Goal: Register for event/course

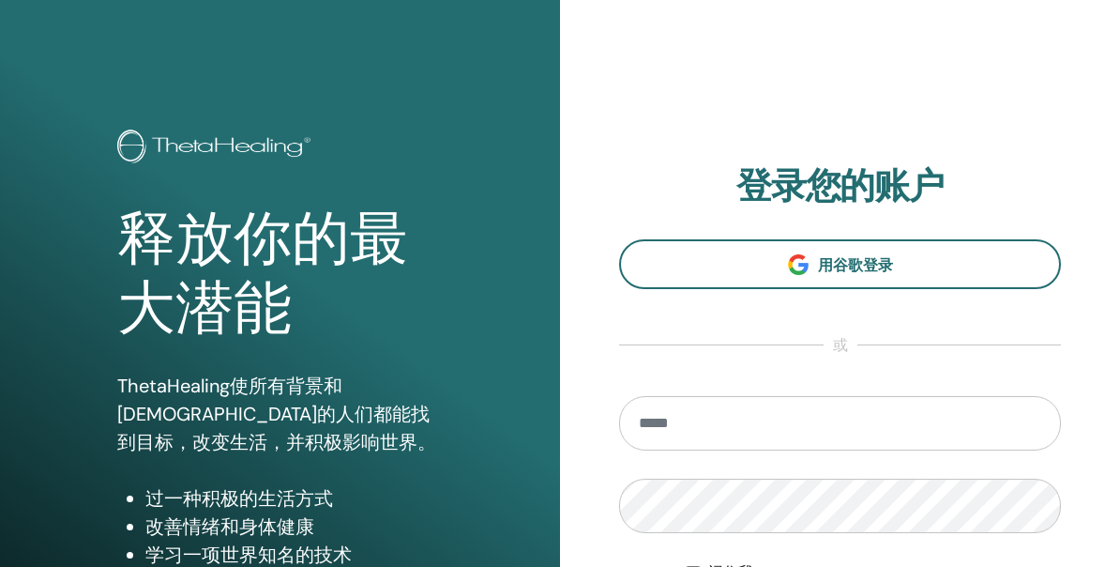
click at [925, 422] on input "email" at bounding box center [840, 423] width 442 height 54
type input "**********"
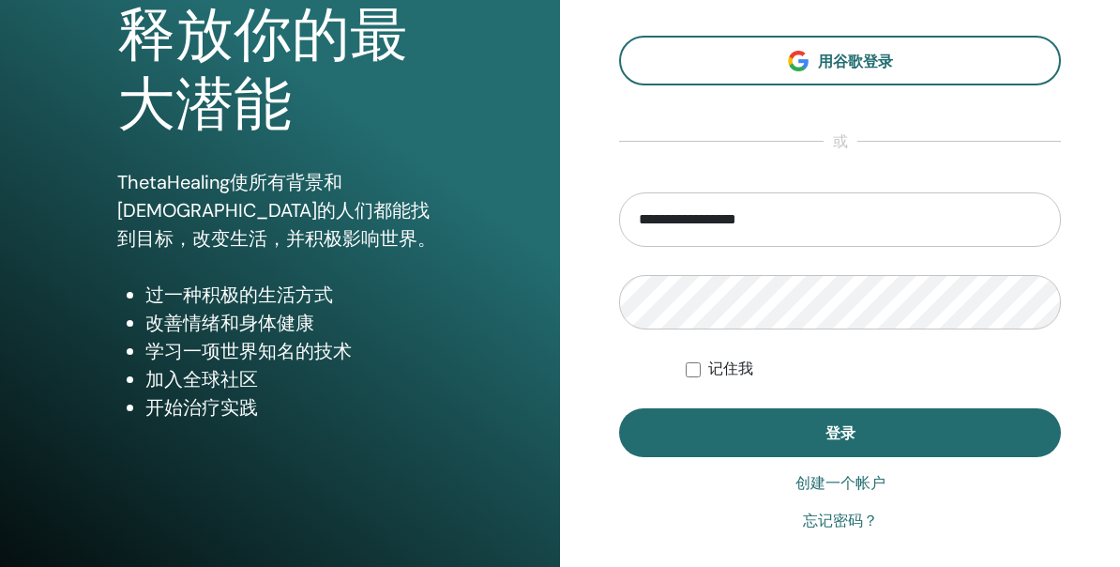
scroll to position [206, 0]
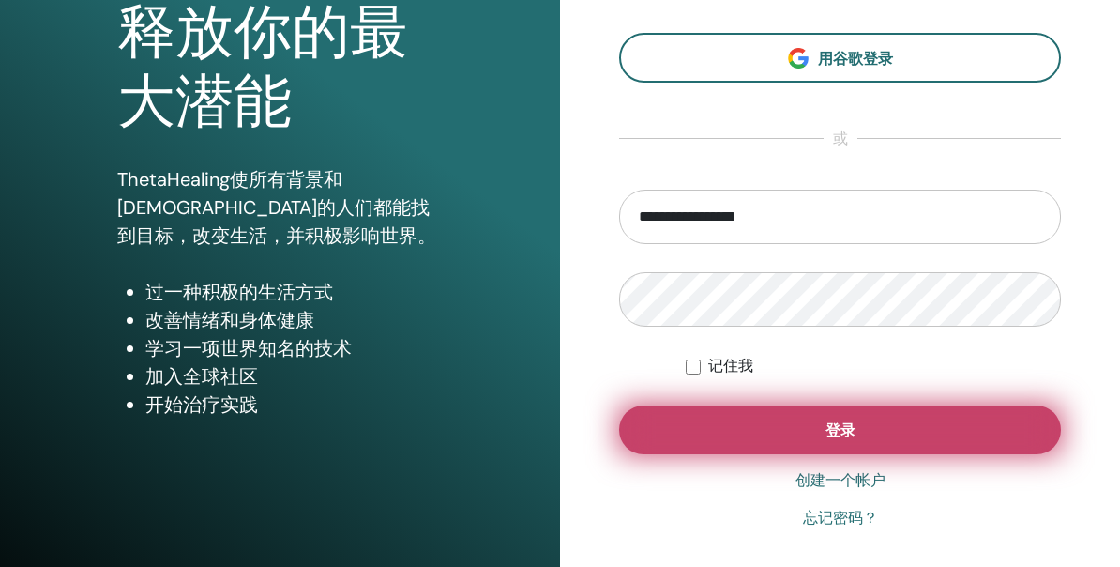
click at [893, 431] on button "登录" at bounding box center [840, 430] width 442 height 49
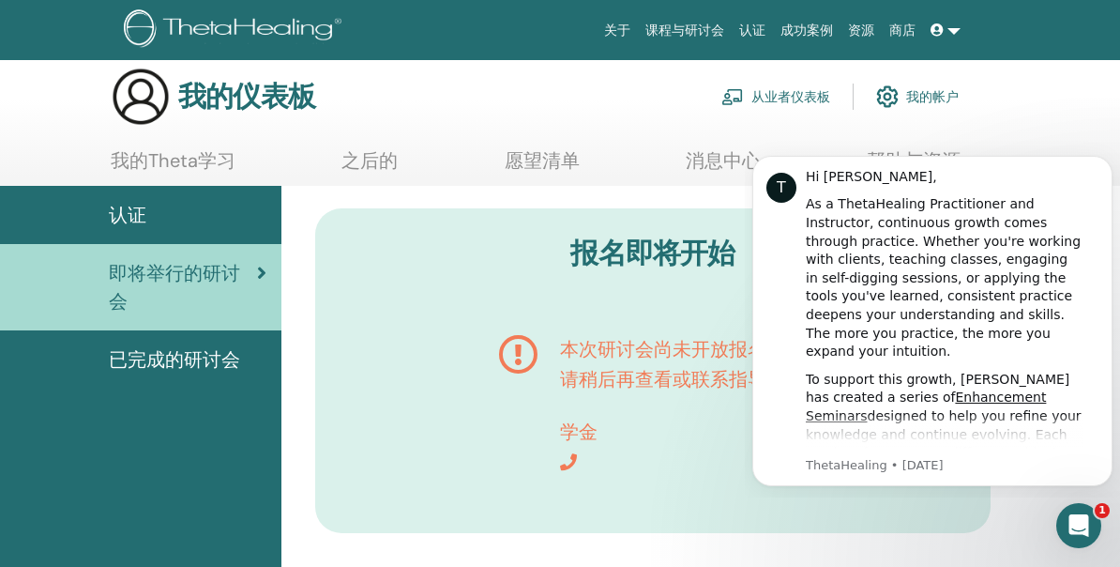
click at [1100, 169] on div "T Hi Yujie, As a ThetaHealing Practitioner and Instructor, continuous growth co…" at bounding box center [933, 321] width 360 height 330
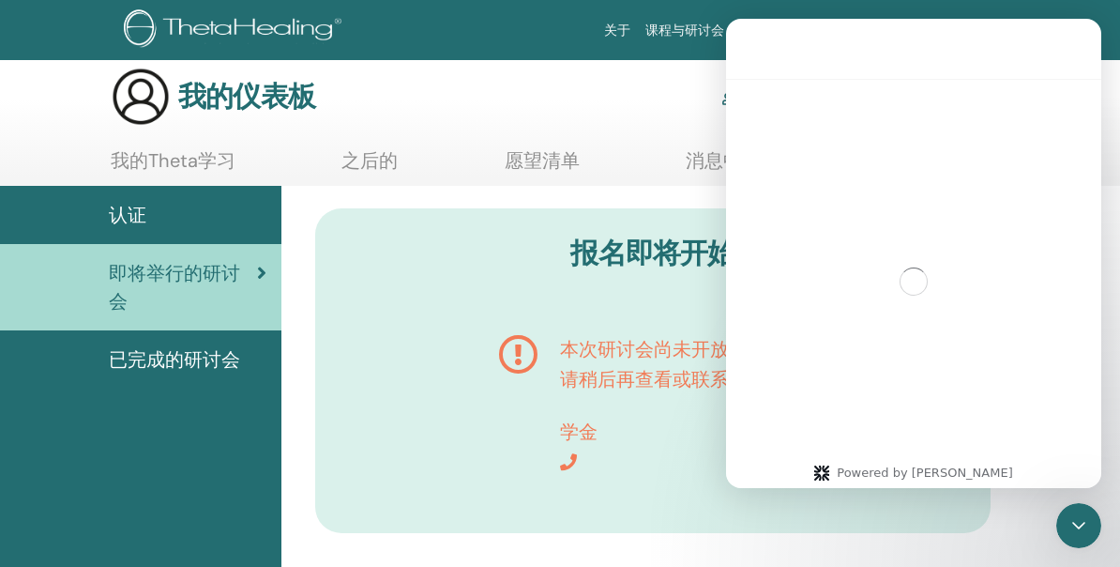
click at [589, 303] on div "报名即将开始 本次研讨会尚未开放报名。 请稍后再查看或联系指导老师: 学金" at bounding box center [653, 370] width 676 height 325
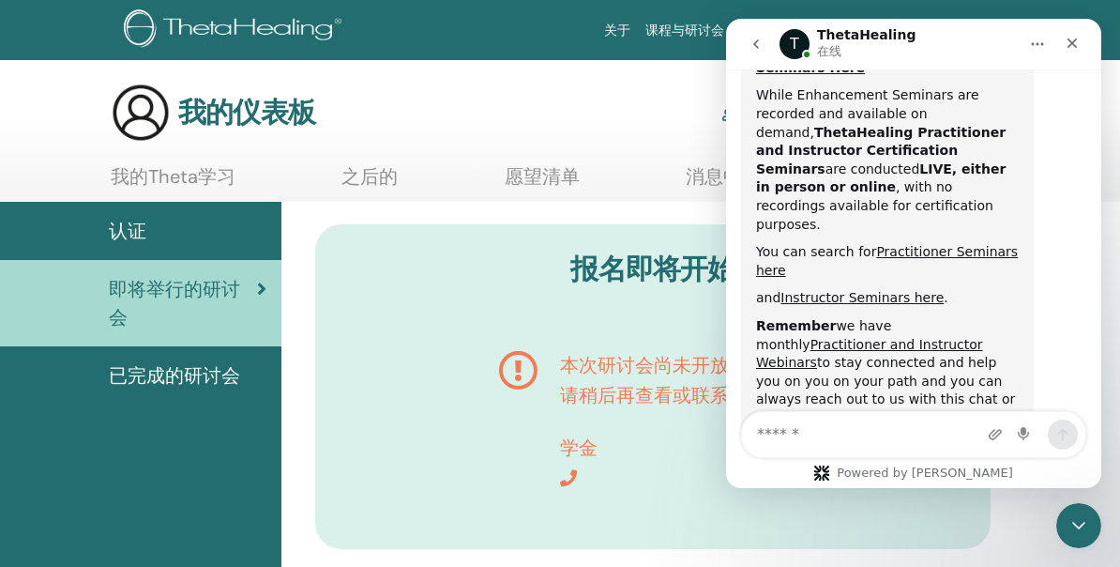
scroll to position [1108, 0]
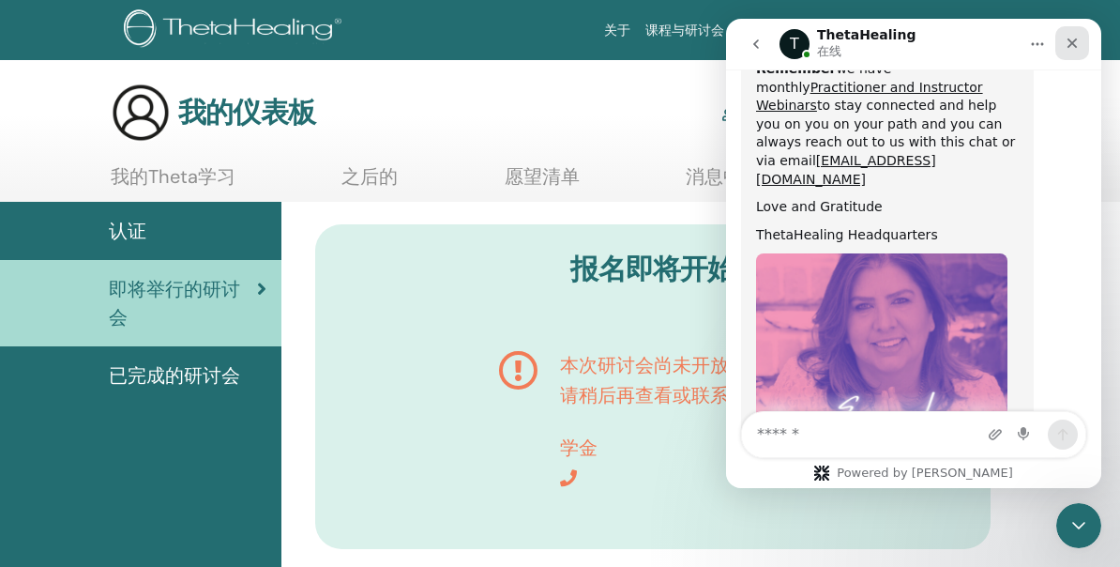
click at [1080, 43] on div "关闭" at bounding box center [1073, 43] width 34 height 34
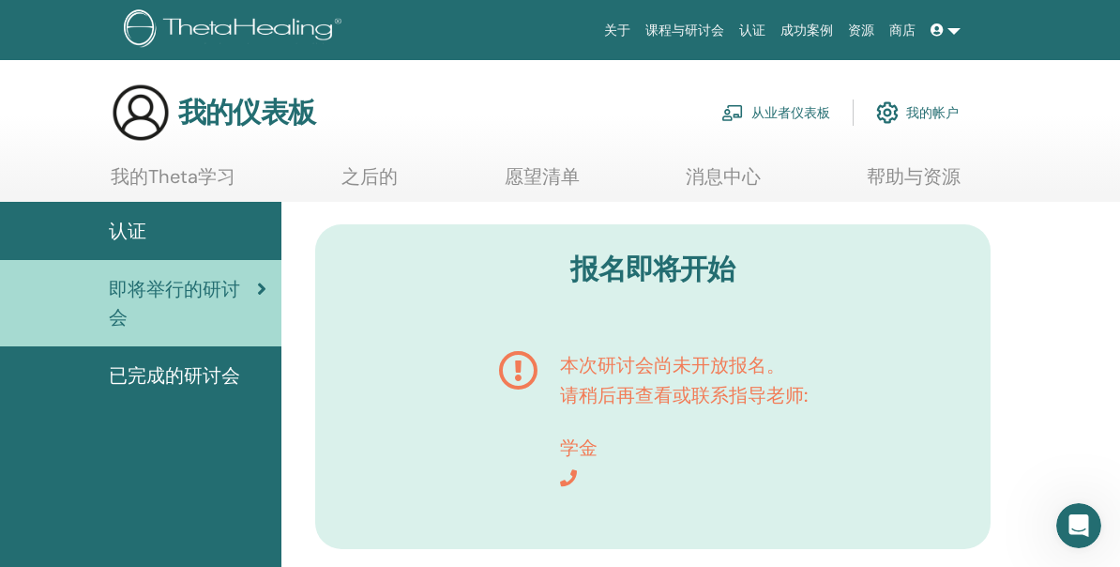
scroll to position [0, 0]
click at [698, 384] on p "请稍后再查看或联系指导老师:" at bounding box center [684, 395] width 248 height 30
